Goal: Task Accomplishment & Management: Manage account settings

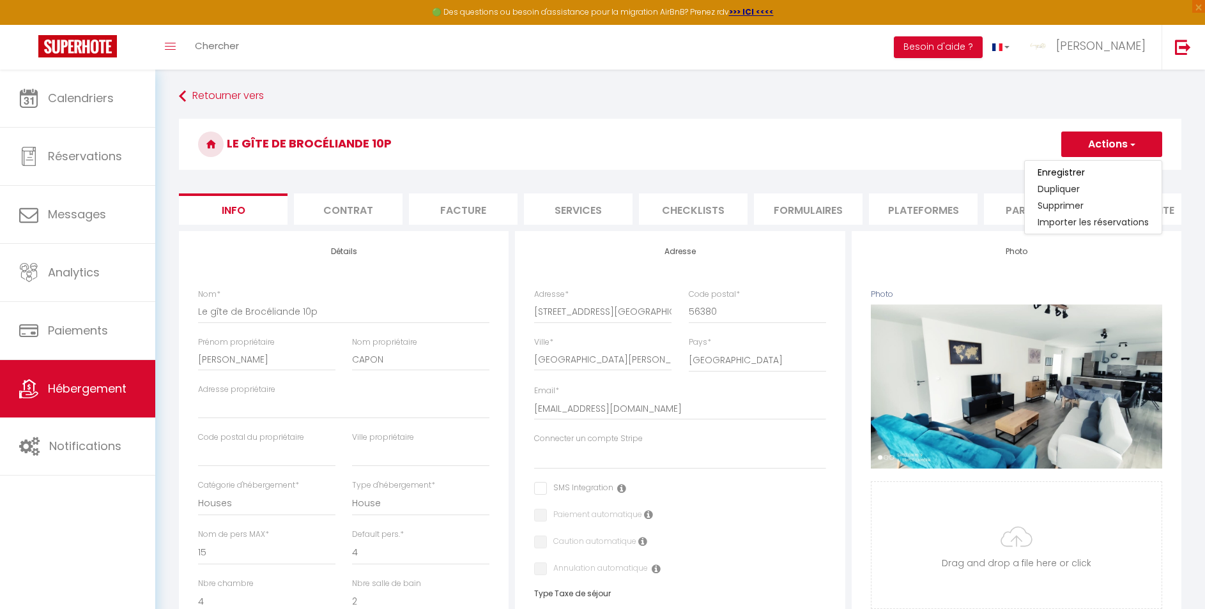
select select "houses"
select select "15"
select select "4"
select select "2"
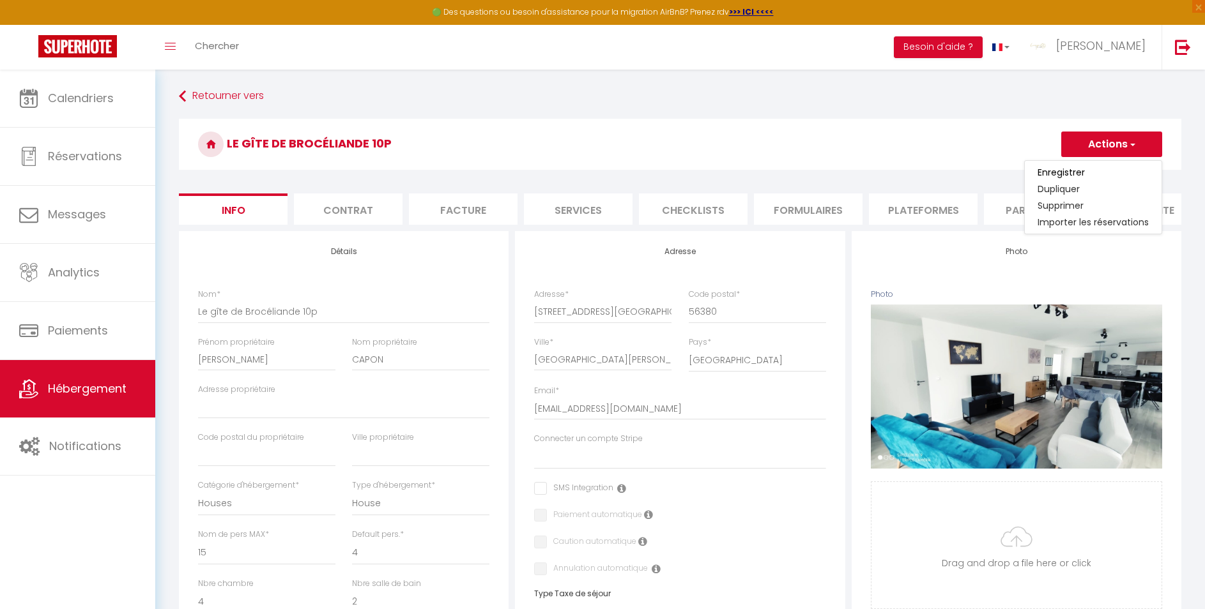
select select "17:00"
select select
select select "11:00"
select select "30"
select select "12:00"
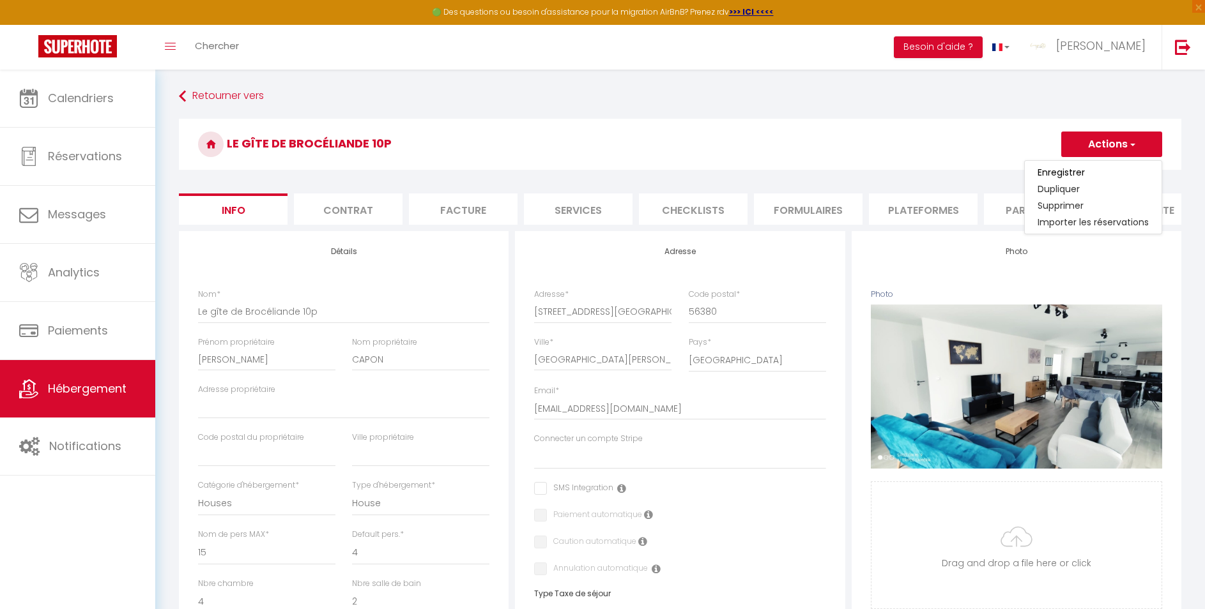
select select
select select "28"
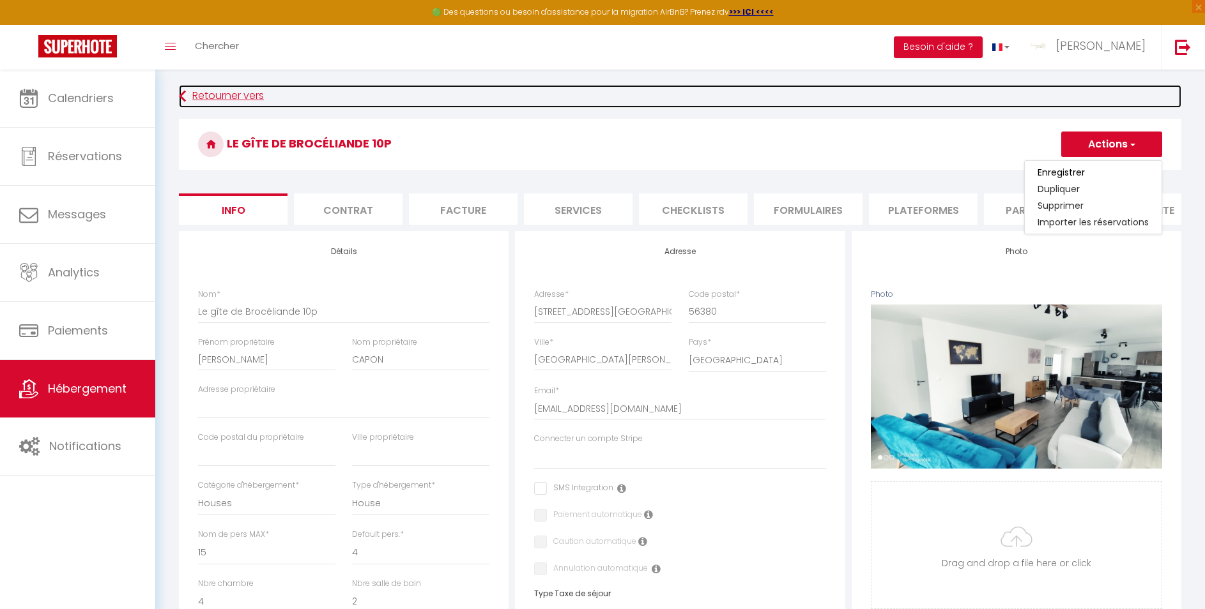
click at [387, 104] on link "Retourner vers" at bounding box center [680, 96] width 1002 height 23
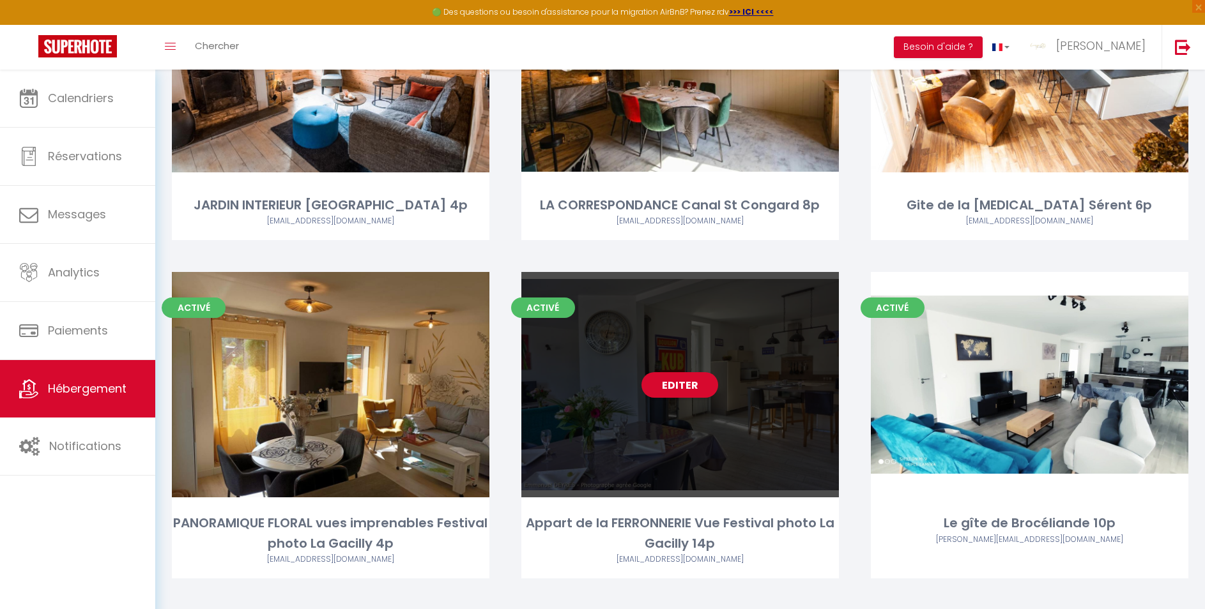
scroll to position [240, 0]
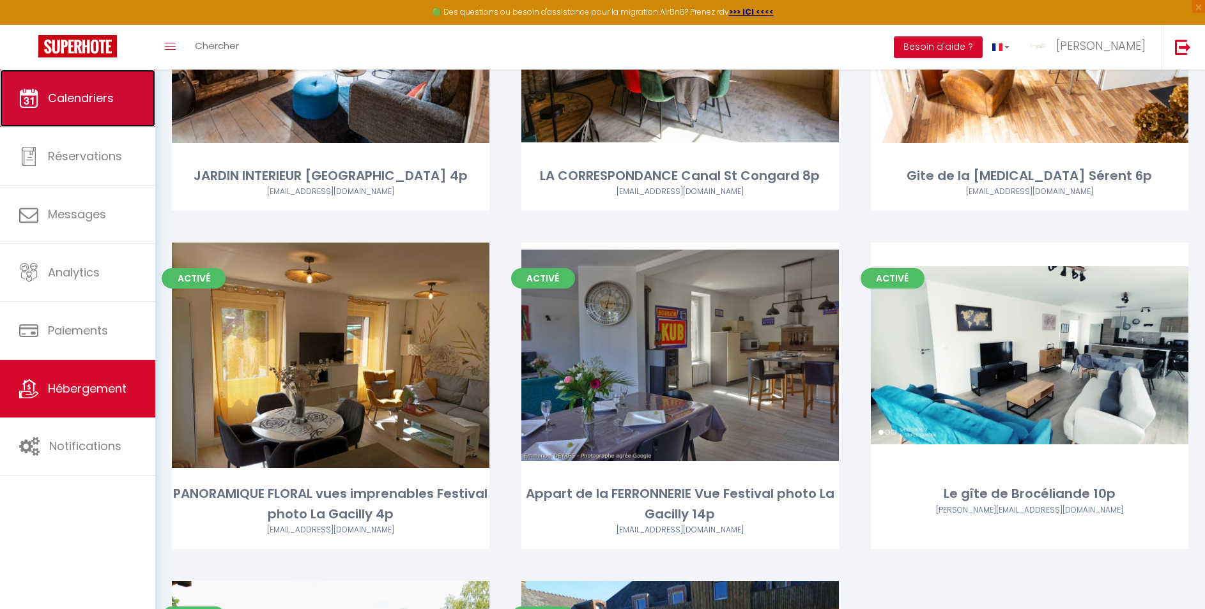
click at [87, 97] on span "Calendriers" at bounding box center [81, 98] width 66 height 16
